Goal: Information Seeking & Learning: Learn about a topic

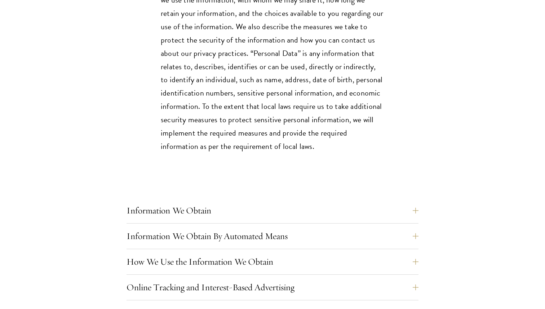
scroll to position [441, 0]
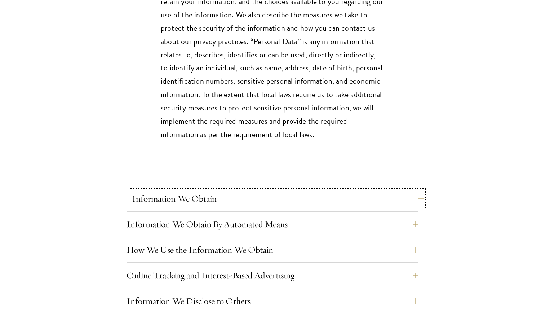
click at [178, 197] on button "Information We Obtain" at bounding box center [278, 198] width 292 height 17
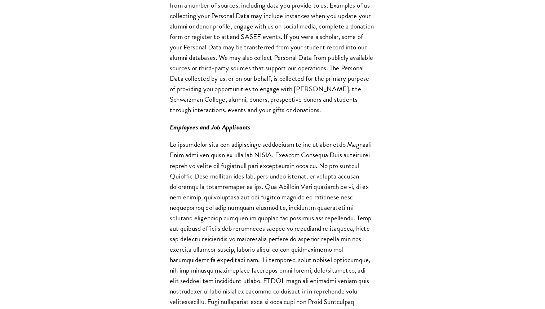
scroll to position [972, 0]
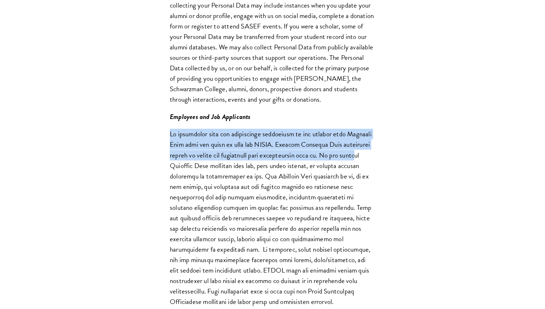
drag, startPoint x: 163, startPoint y: 138, endPoint x: 195, endPoint y: 178, distance: 51.6
click at [195, 178] on div "Information that you give us The types of information we collect concerning ind…" at bounding box center [272, 110] width 249 height 860
click at [195, 178] on span at bounding box center [271, 218] width 202 height 178
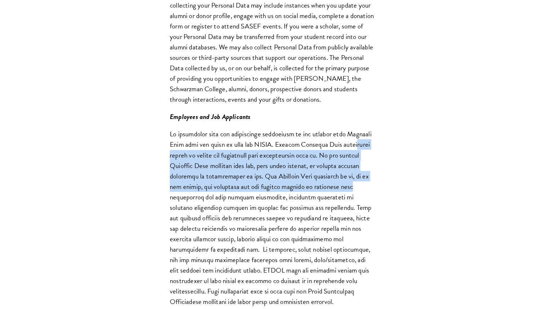
drag, startPoint x: 181, startPoint y: 164, endPoint x: 207, endPoint y: 207, distance: 49.4
click at [207, 207] on span at bounding box center [271, 218] width 202 height 178
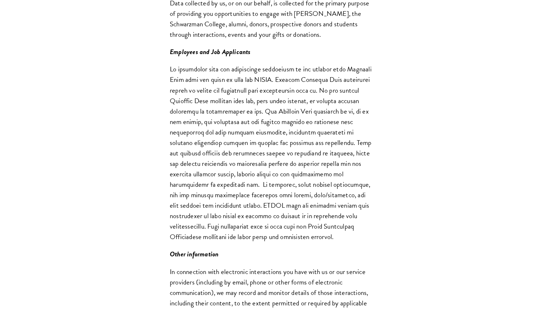
scroll to position [1048, 0]
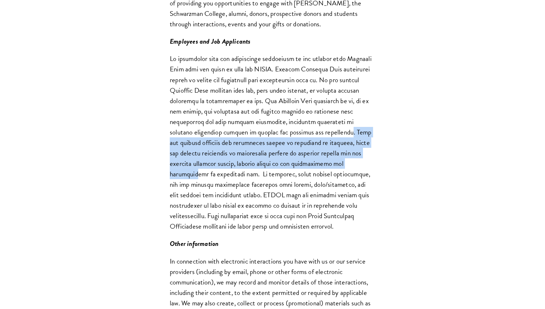
drag, startPoint x: 192, startPoint y: 155, endPoint x: 212, endPoint y: 185, distance: 36.0
click at [212, 184] on span at bounding box center [271, 142] width 202 height 178
click at [212, 185] on span at bounding box center [271, 142] width 202 height 178
drag, startPoint x: 208, startPoint y: 156, endPoint x: 223, endPoint y: 184, distance: 31.8
click at [223, 184] on span at bounding box center [271, 142] width 202 height 178
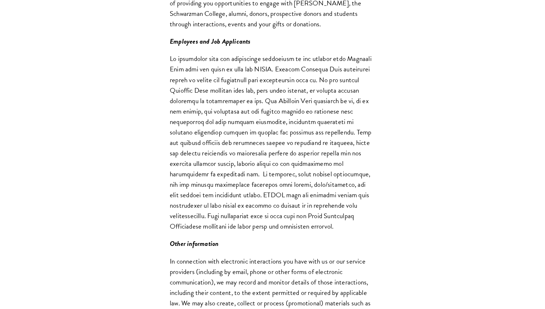
click at [225, 189] on span at bounding box center [271, 142] width 202 height 178
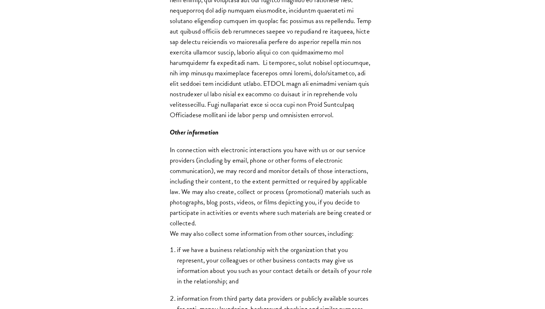
scroll to position [1166, 0]
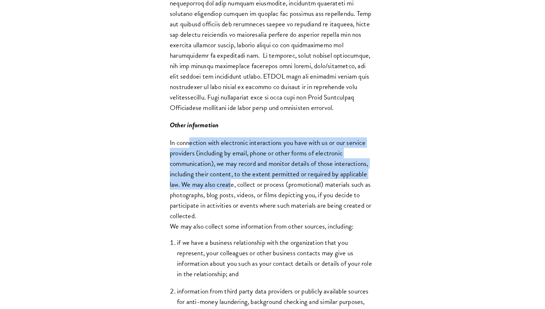
drag, startPoint x: 191, startPoint y: 157, endPoint x: 232, endPoint y: 197, distance: 57.1
click at [232, 197] on span "In connection with electronic interactions you have with us or our service prov…" at bounding box center [271, 179] width 202 height 84
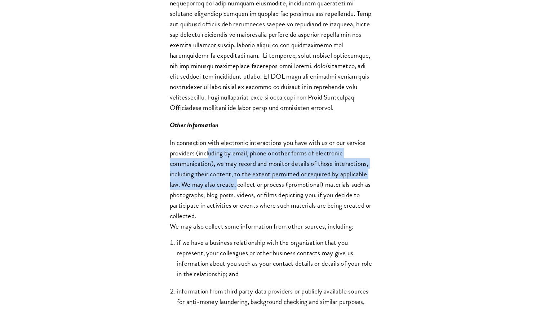
drag, startPoint x: 211, startPoint y: 169, endPoint x: 239, endPoint y: 200, distance: 41.8
click at [239, 200] on span "In connection with electronic interactions you have with us or our service prov…" at bounding box center [271, 179] width 202 height 84
click at [239, 200] on p "In connection with electronic interactions you have with us or our service prov…" at bounding box center [273, 184] width 206 height 94
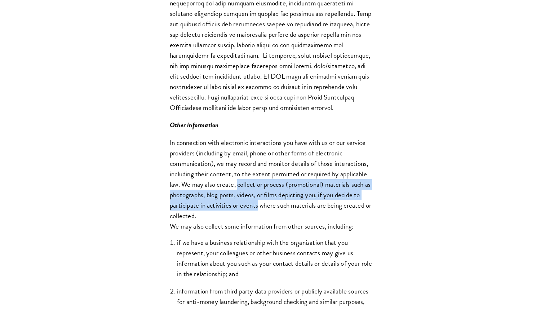
drag, startPoint x: 239, startPoint y: 200, endPoint x: 254, endPoint y: 217, distance: 23.0
click at [254, 217] on p "In connection with electronic interactions you have with us or our service prov…" at bounding box center [273, 184] width 206 height 94
click at [254, 217] on span "In connection with electronic interactions you have with us or our service prov…" at bounding box center [271, 179] width 202 height 84
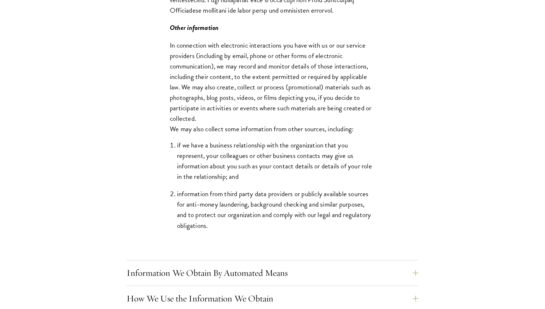
scroll to position [1288, 0]
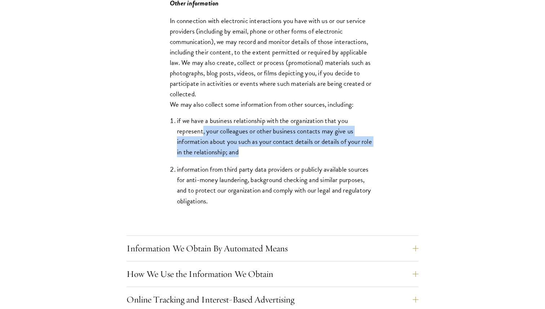
drag, startPoint x: 203, startPoint y: 143, endPoint x: 218, endPoint y: 174, distance: 34.4
click at [218, 174] on ol "if we have a business relationship with the organization that you represent, yo…" at bounding box center [273, 160] width 206 height 91
click at [219, 174] on ol "if we have a business relationship with the organization that you represent, yo…" at bounding box center [273, 160] width 206 height 91
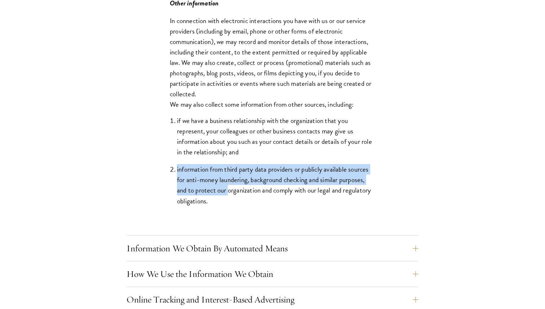
drag, startPoint x: 219, startPoint y: 174, endPoint x: 228, endPoint y: 198, distance: 25.6
click at [228, 197] on ol "if we have a business relationship with the organization that you represent, yo…" at bounding box center [273, 160] width 206 height 91
click at [228, 198] on span "information from third party data providers or publicly available sources for a…" at bounding box center [274, 185] width 194 height 42
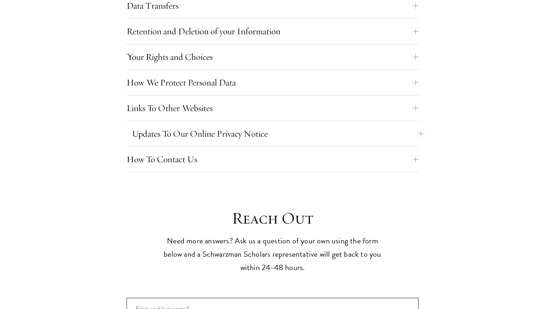
scroll to position [1781, 0]
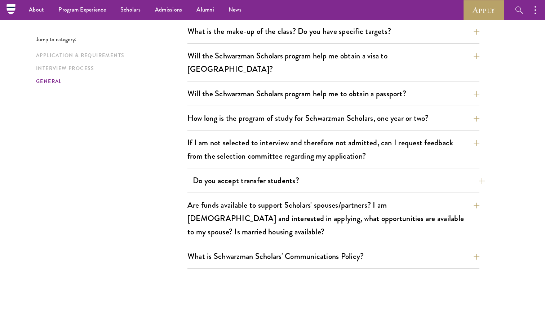
scroll to position [1068, 0]
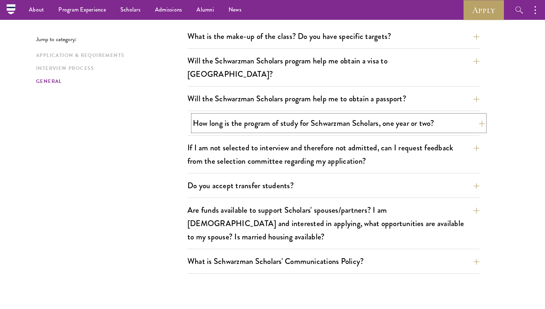
click at [228, 115] on button "How long is the program of study for Schwarzman Scholars, one year or two?" at bounding box center [339, 123] width 292 height 16
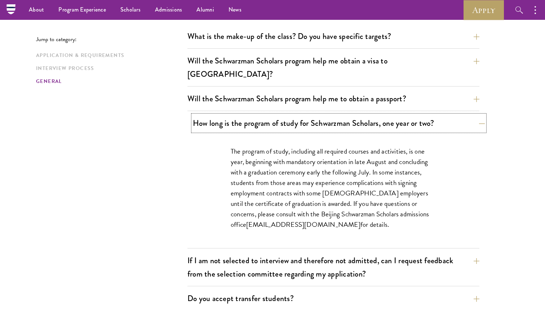
click at [228, 115] on button "How long is the program of study for Schwarzman Scholars, one year or two?" at bounding box center [339, 123] width 292 height 16
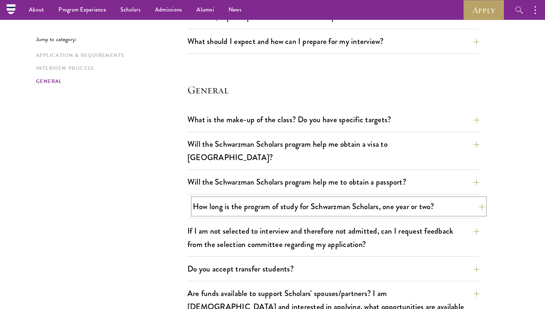
scroll to position [981, 0]
